Goal: Task Accomplishment & Management: Manage account settings

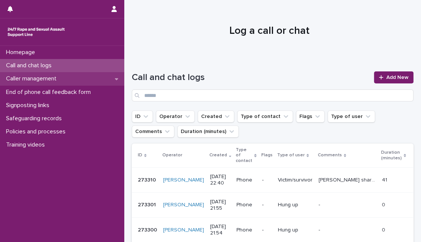
click at [55, 79] on p "Caller management" at bounding box center [32, 78] width 59 height 7
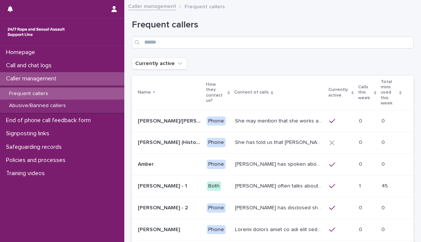
click at [374, 91] on icon at bounding box center [375, 93] width 2 height 4
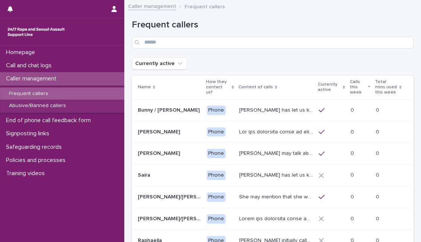
click at [368, 89] on icon at bounding box center [369, 87] width 2 height 4
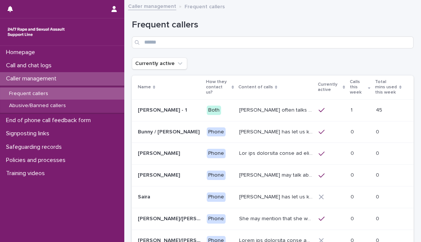
click at [369, 14] on div "Frequent callers" at bounding box center [273, 31] width 282 height 53
click at [239, 175] on p "[PERSON_NAME] may talk about other matters including her care, and her unhappin…" at bounding box center [276, 175] width 75 height 8
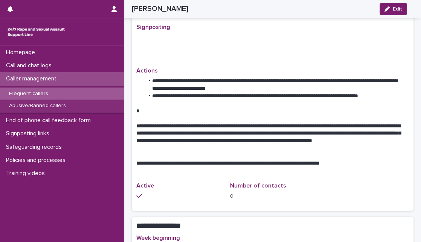
scroll to position [284, 0]
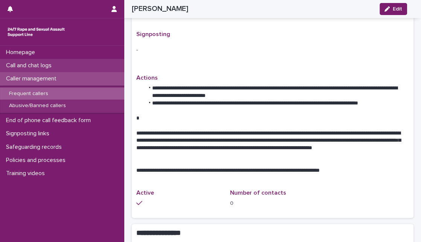
click at [88, 65] on div "Call and chat logs" at bounding box center [62, 65] width 124 height 13
